Goal: Information Seeking & Learning: Learn about a topic

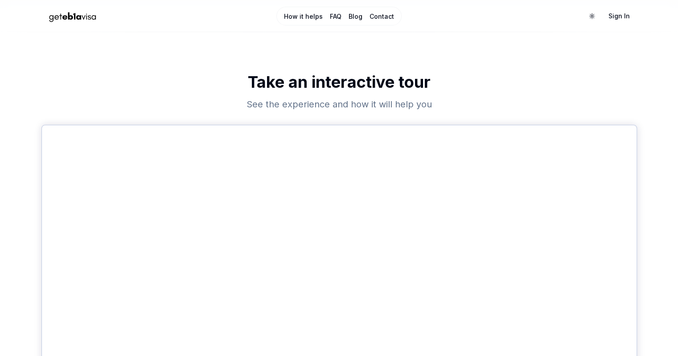
scroll to position [333, 0]
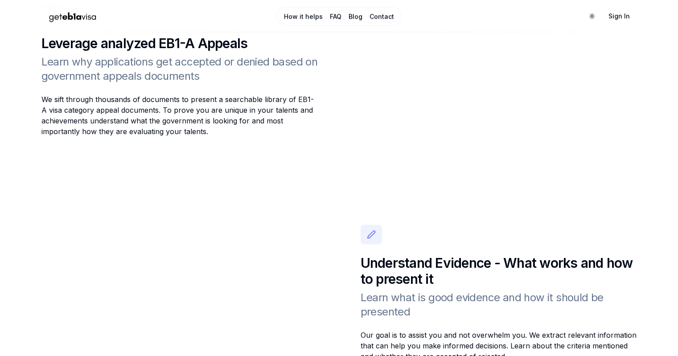
scroll to position [1241, 0]
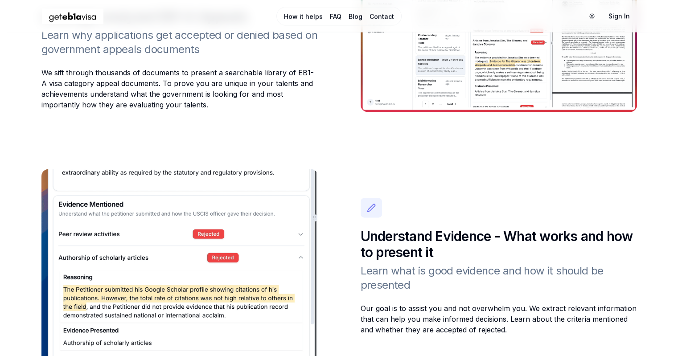
click at [333, 20] on link "FAQ" at bounding box center [336, 16] width 12 height 9
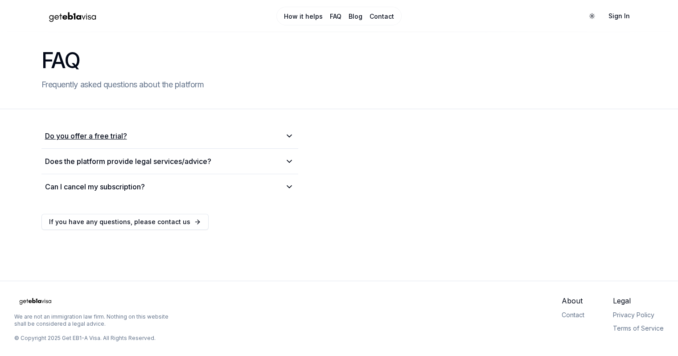
click at [233, 141] on summary "Do you offer a free trial?" at bounding box center [170, 136] width 250 height 11
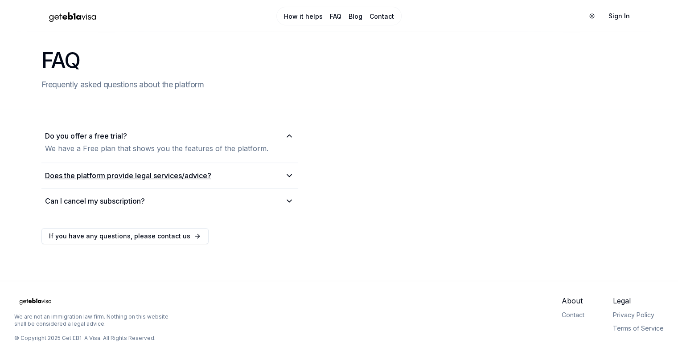
click at [192, 181] on h2 "Does the platform provide legal services/advice?" at bounding box center [128, 175] width 166 height 11
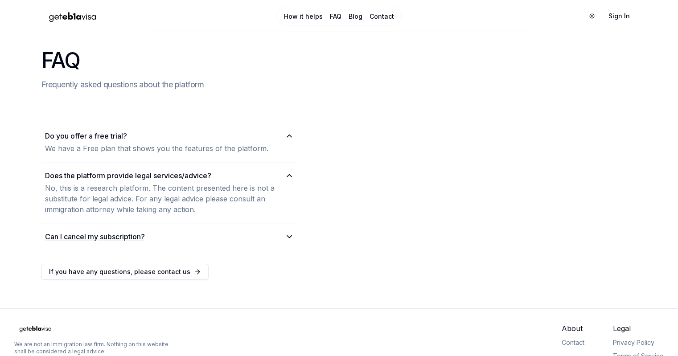
click at [133, 242] on h2 "Can I cancel my subscription?" at bounding box center [95, 236] width 100 height 11
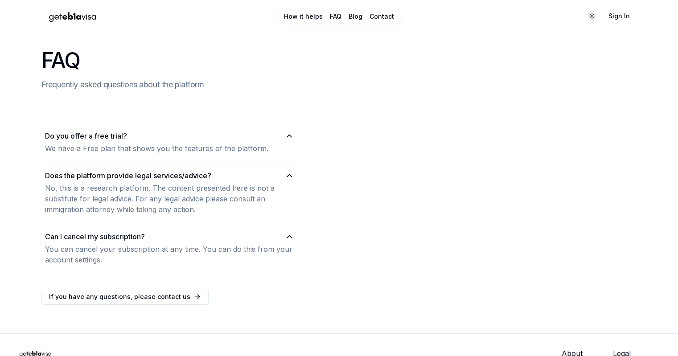
click at [370, 14] on link "Contact" at bounding box center [382, 16] width 25 height 9
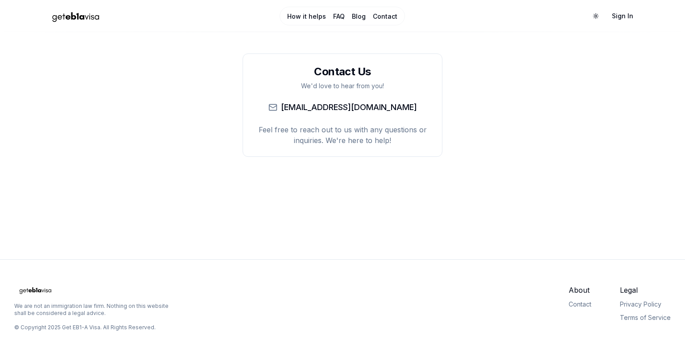
click at [364, 17] on link "Blog" at bounding box center [359, 16] width 14 height 9
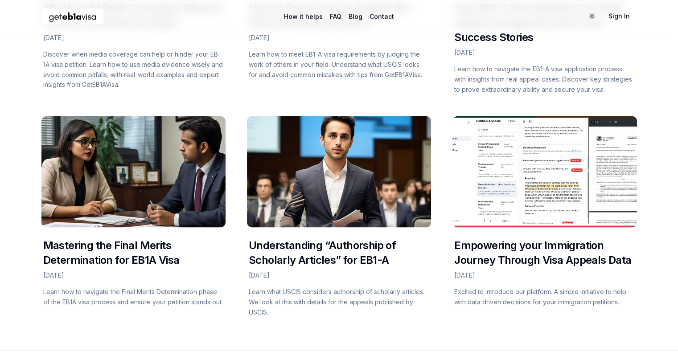
scroll to position [1269, 0]
click at [511, 189] on img at bounding box center [544, 171] width 184 height 111
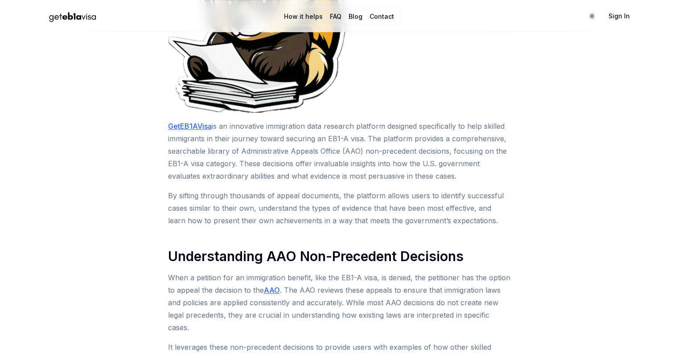
scroll to position [515, 0]
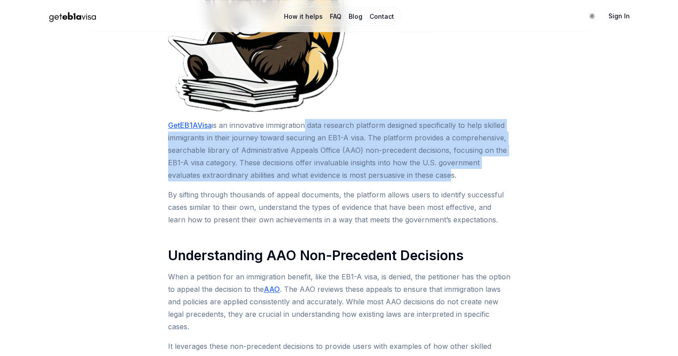
drag, startPoint x: 304, startPoint y: 118, endPoint x: 449, endPoint y: 174, distance: 155.5
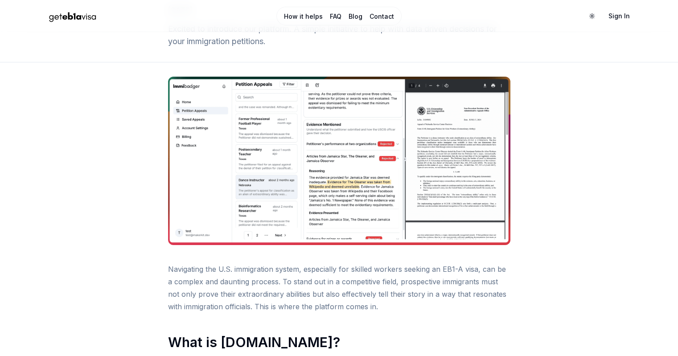
scroll to position [0, 0]
